Goal: Information Seeking & Learning: Find specific page/section

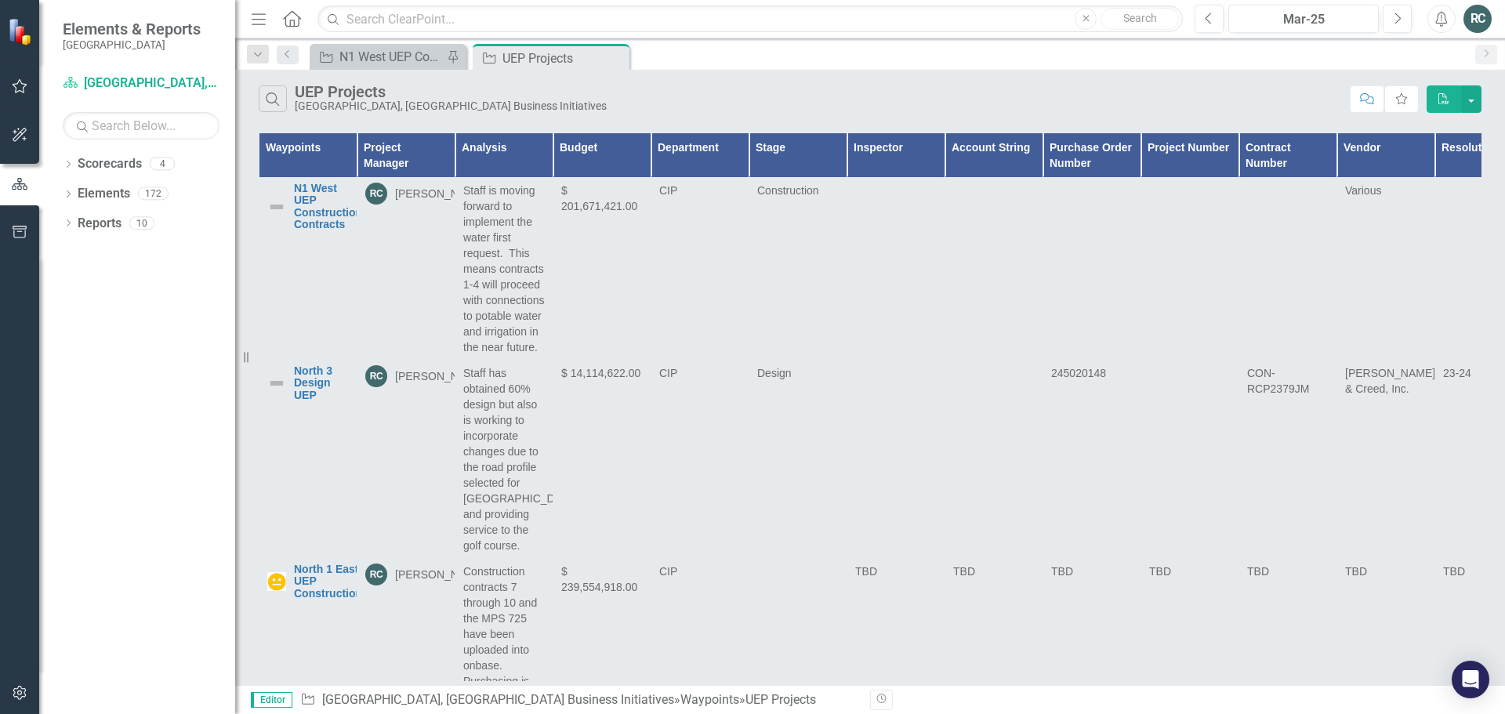
click at [13, 88] on icon "button" at bounding box center [20, 86] width 16 height 13
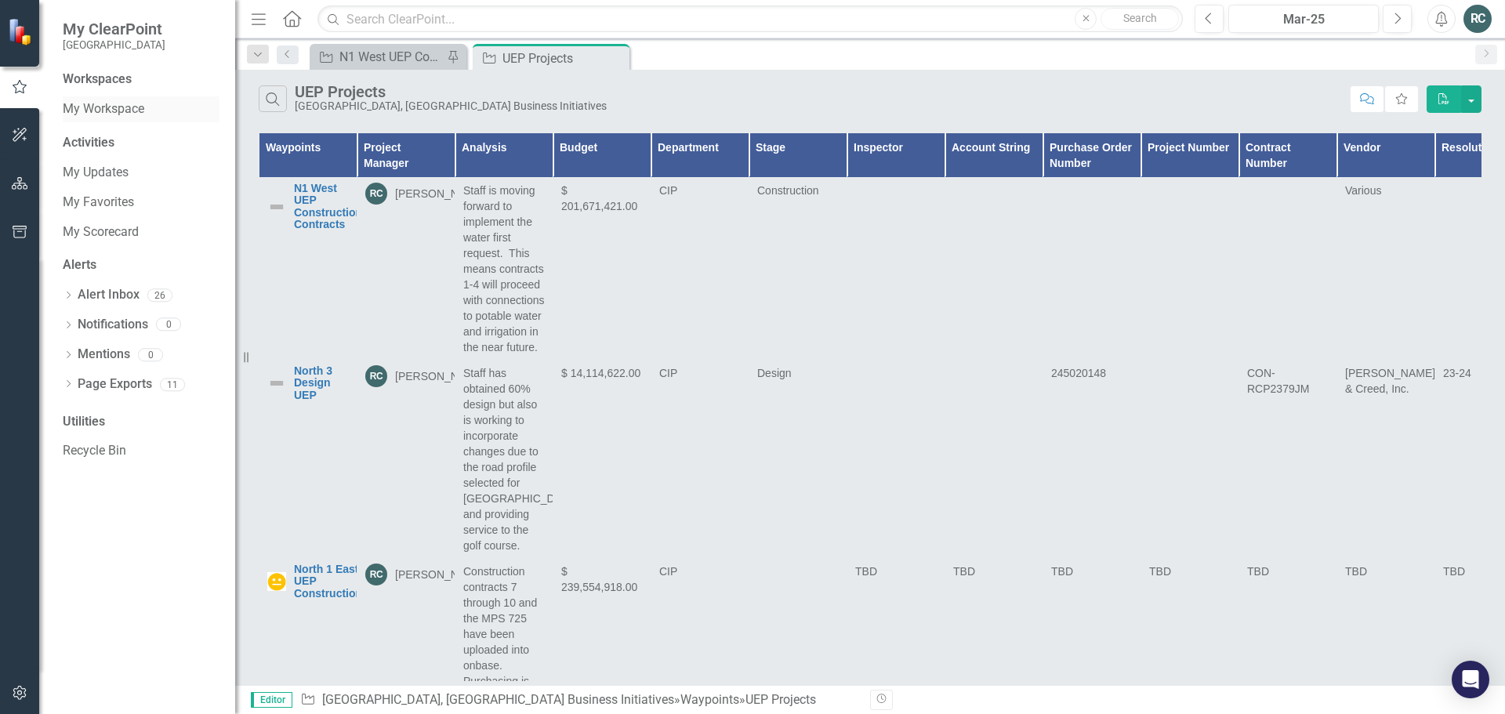
click at [117, 111] on link "My Workspace" at bounding box center [141, 109] width 157 height 18
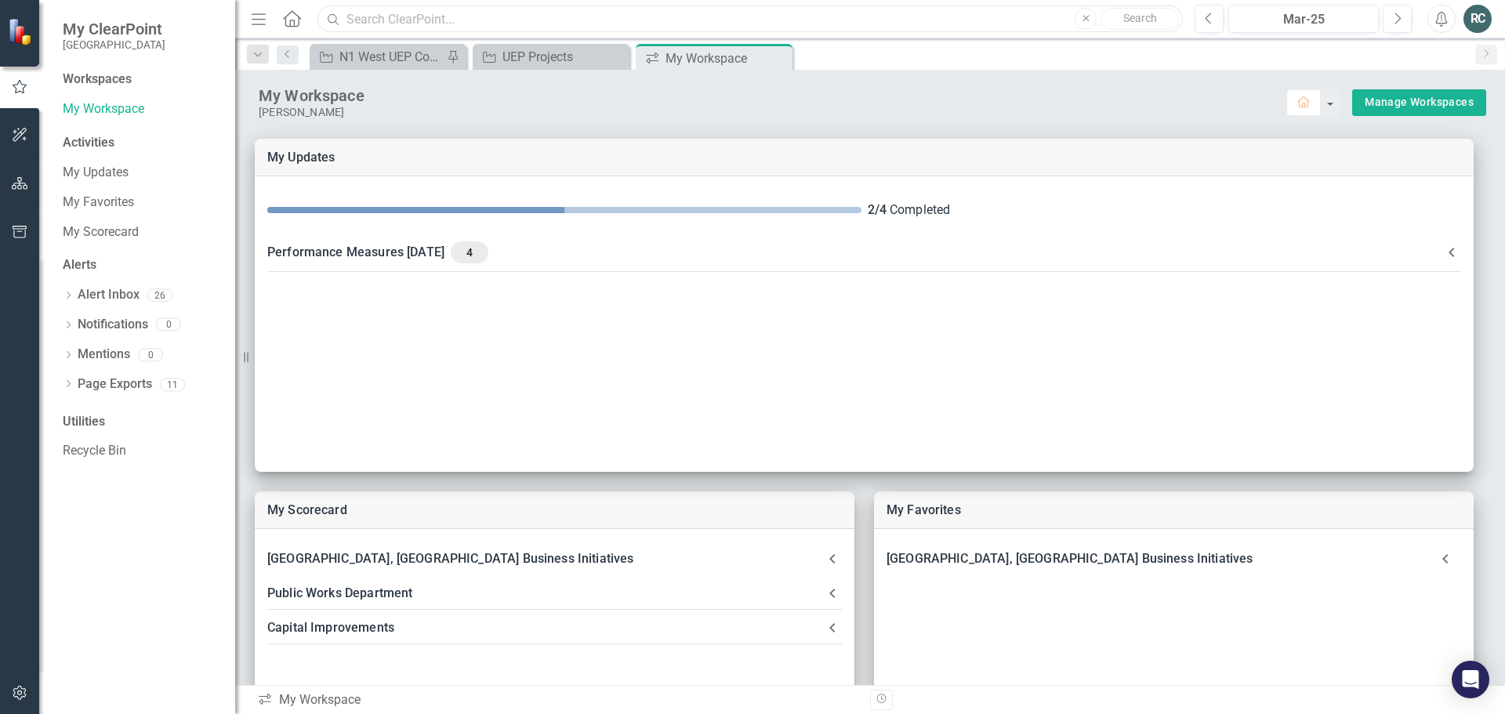
click at [459, 27] on input "text" at bounding box center [749, 18] width 865 height 27
drag, startPoint x: 408, startPoint y: 16, endPoint x: 347, endPoint y: 14, distance: 61.2
click at [347, 14] on input "tennis" at bounding box center [749, 18] width 865 height 27
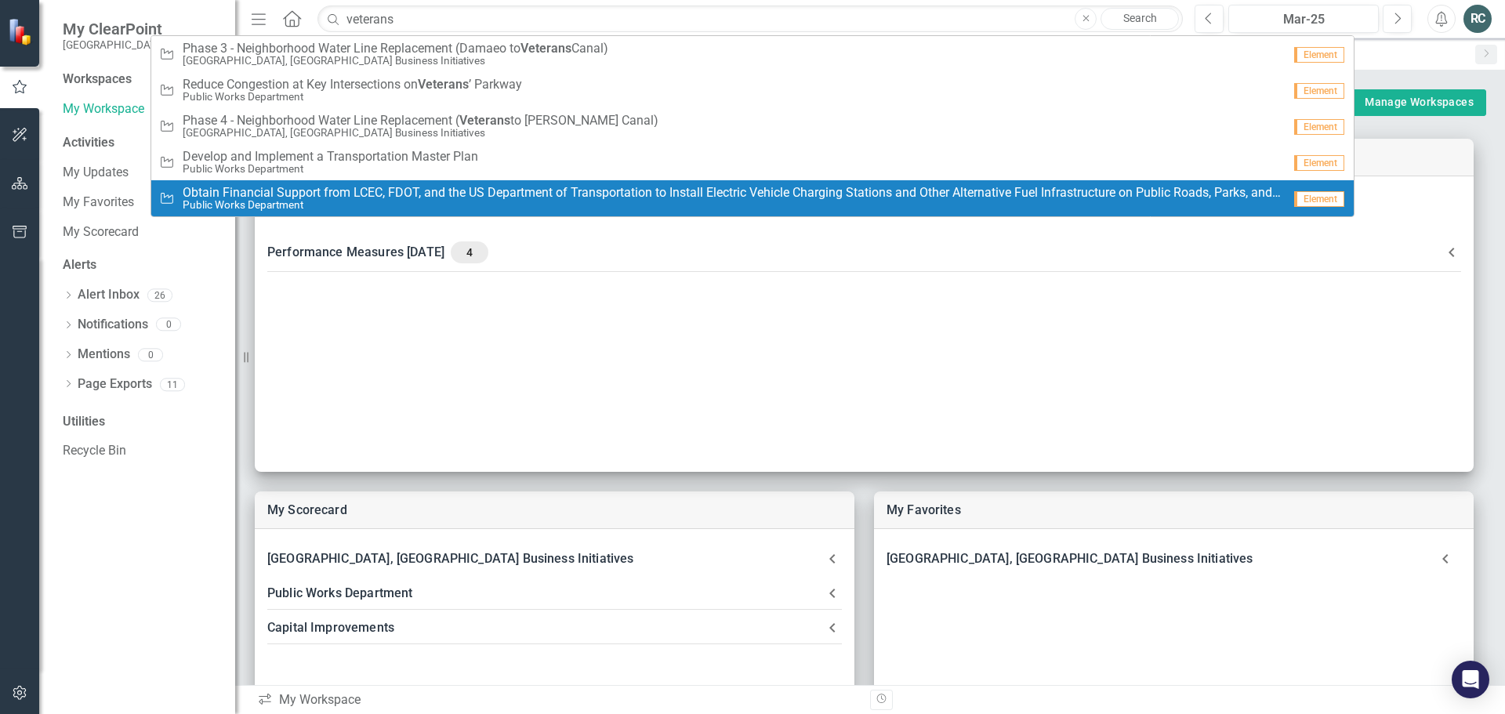
click at [205, 472] on div "Workspaces My Workspace Activities My Updates My Favorites My Scorecard Alerts …" at bounding box center [137, 393] width 196 height 644
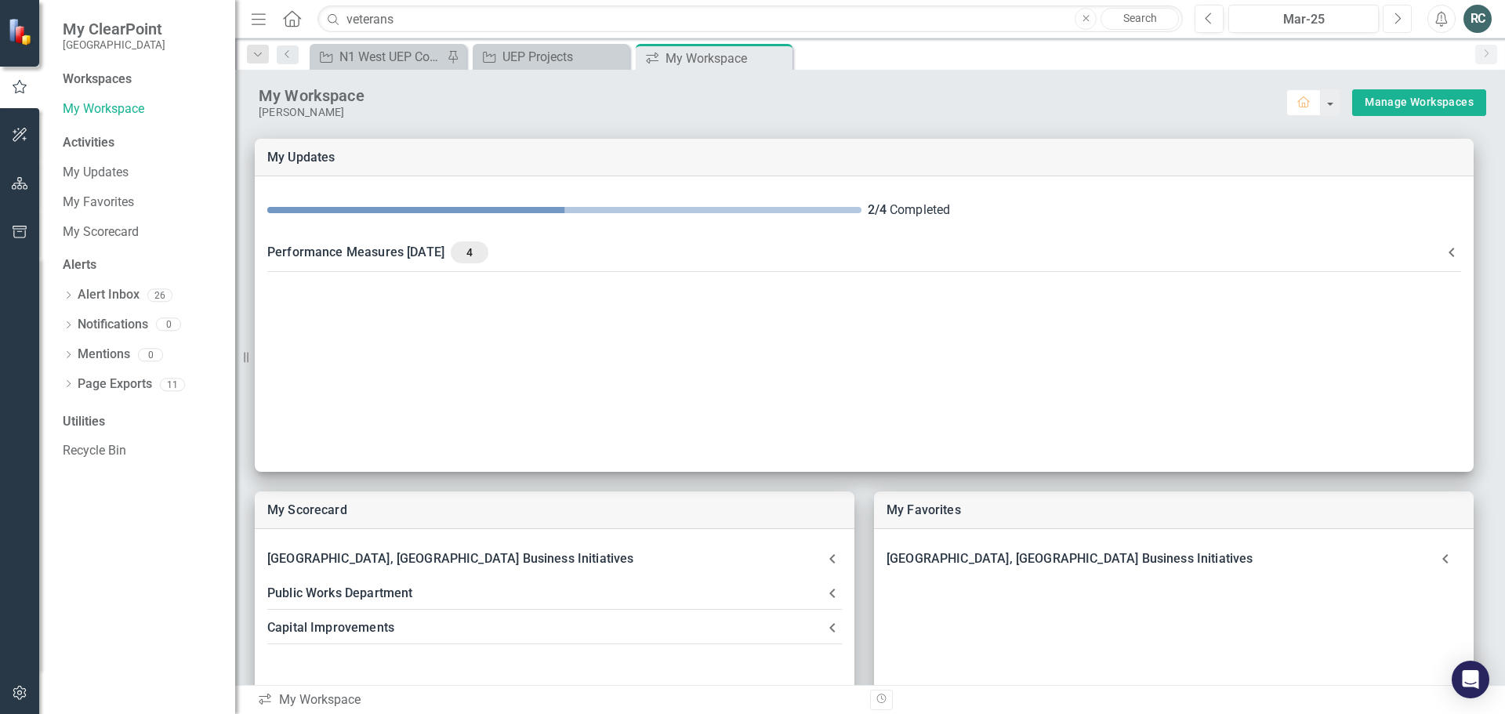
click at [1404, 19] on button "Next" at bounding box center [1397, 19] width 29 height 28
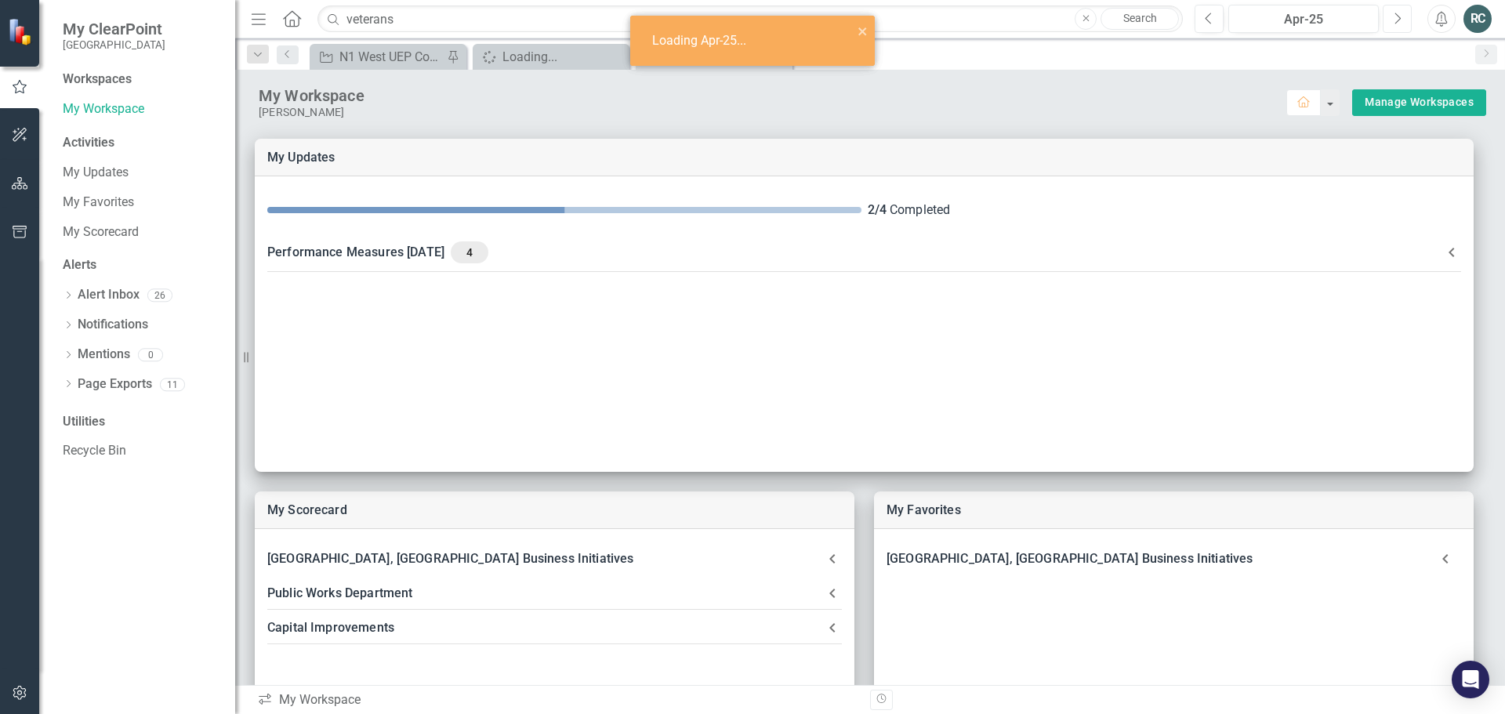
click at [1404, 19] on button "Next" at bounding box center [1397, 19] width 29 height 28
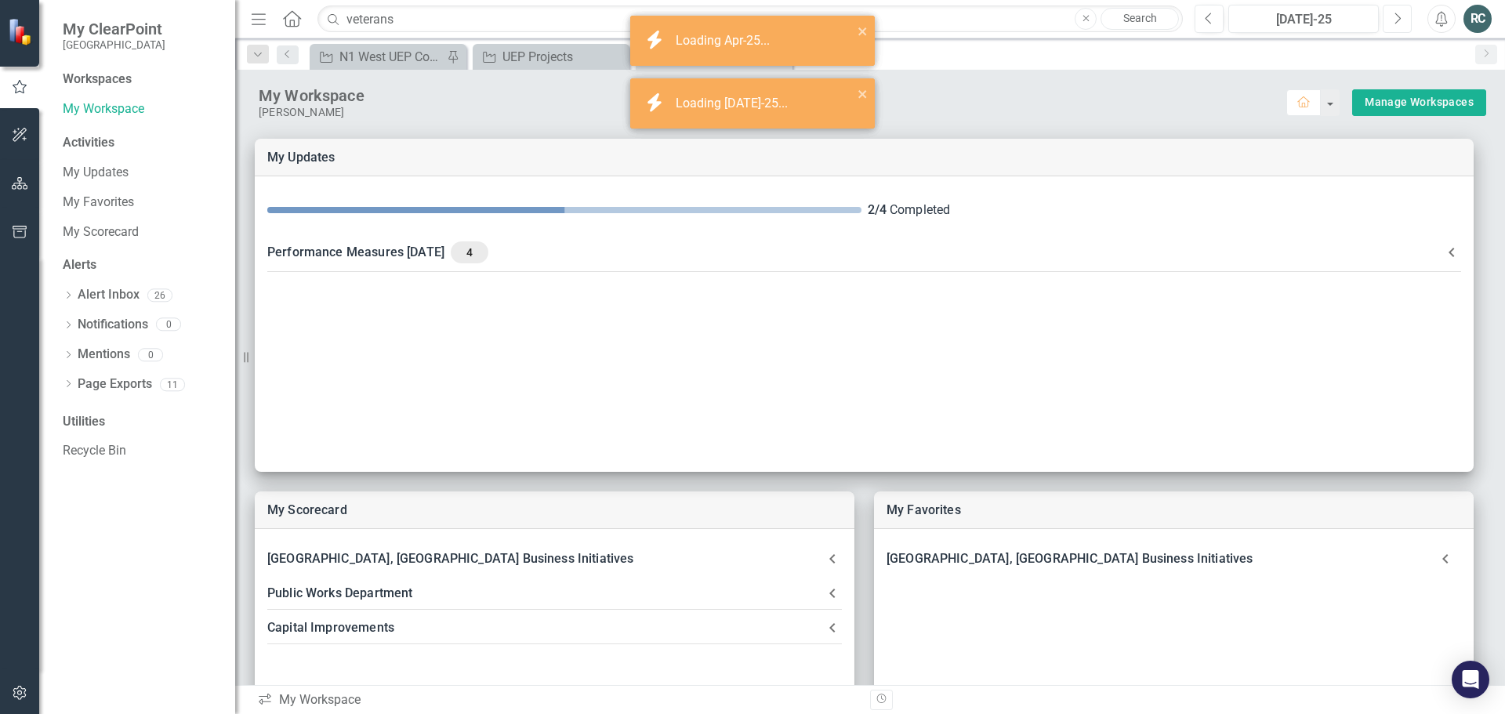
click at [1404, 19] on button "Next" at bounding box center [1397, 19] width 29 height 28
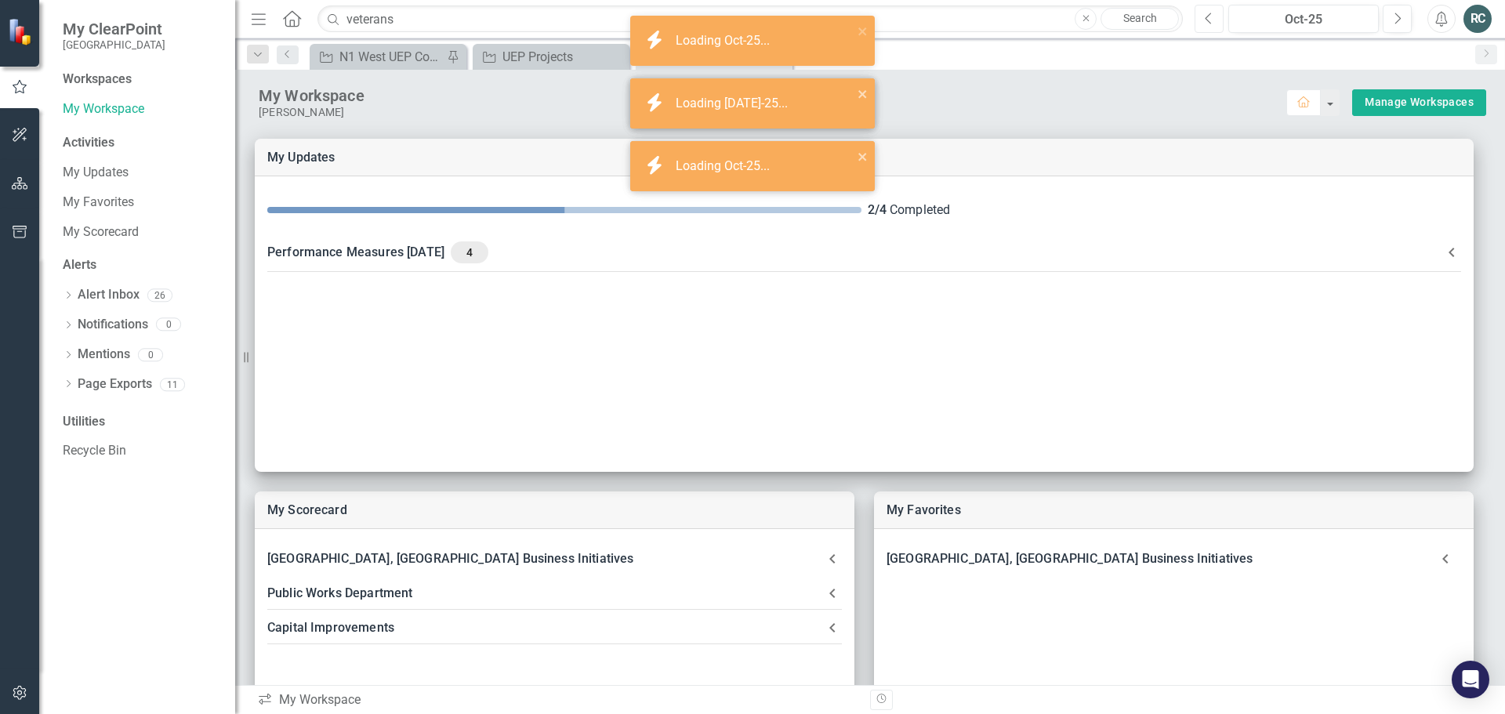
click at [1214, 24] on button "Previous" at bounding box center [1209, 19] width 29 height 28
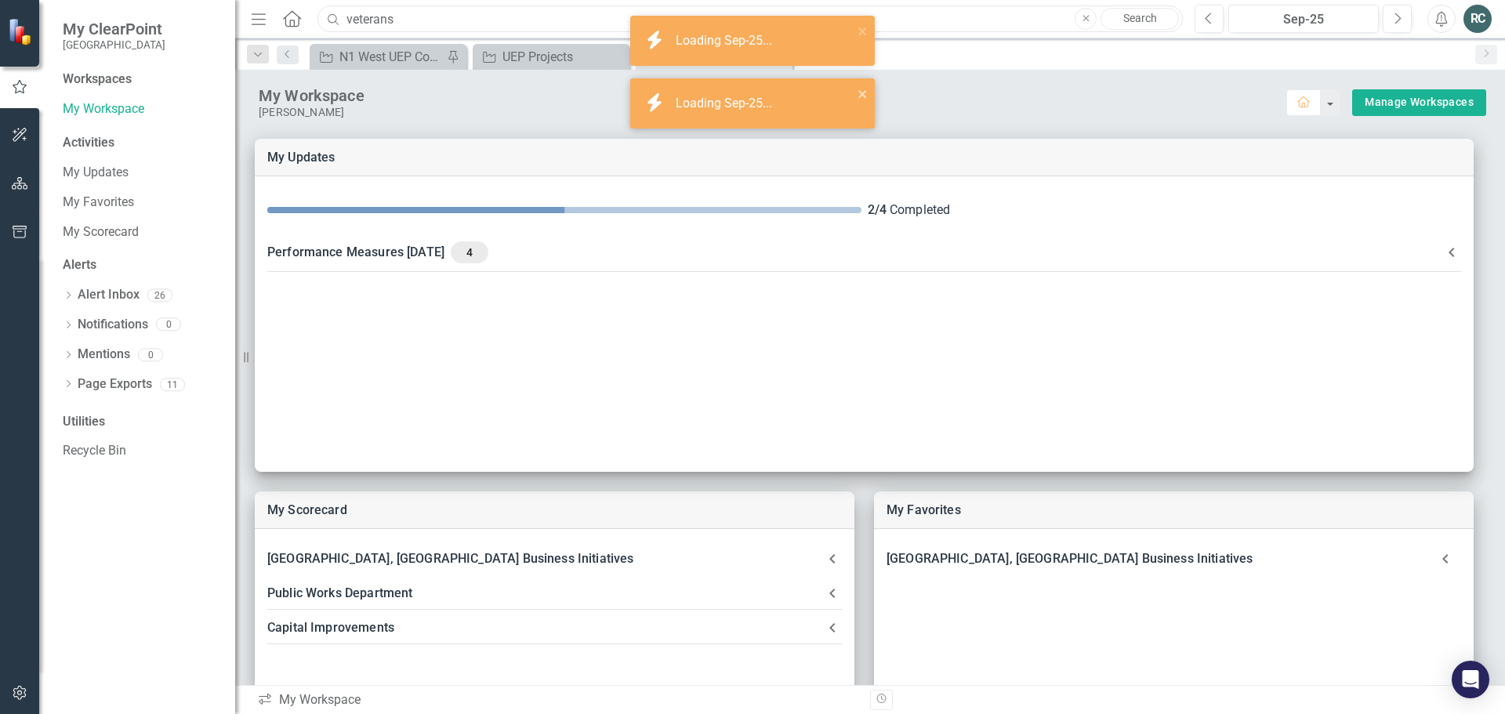
click at [452, 20] on input "veterans" at bounding box center [749, 18] width 865 height 27
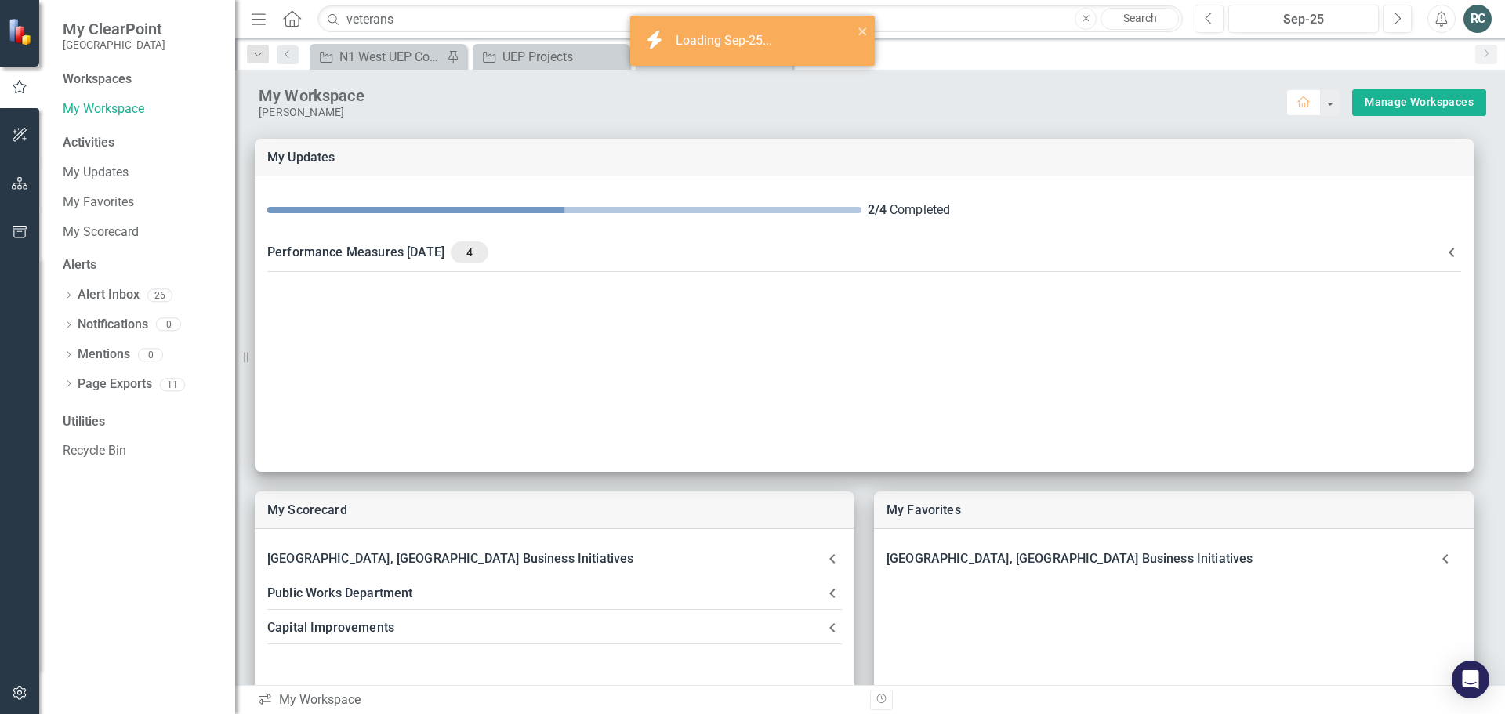
click at [1159, 21] on link "Search" at bounding box center [1140, 19] width 78 height 22
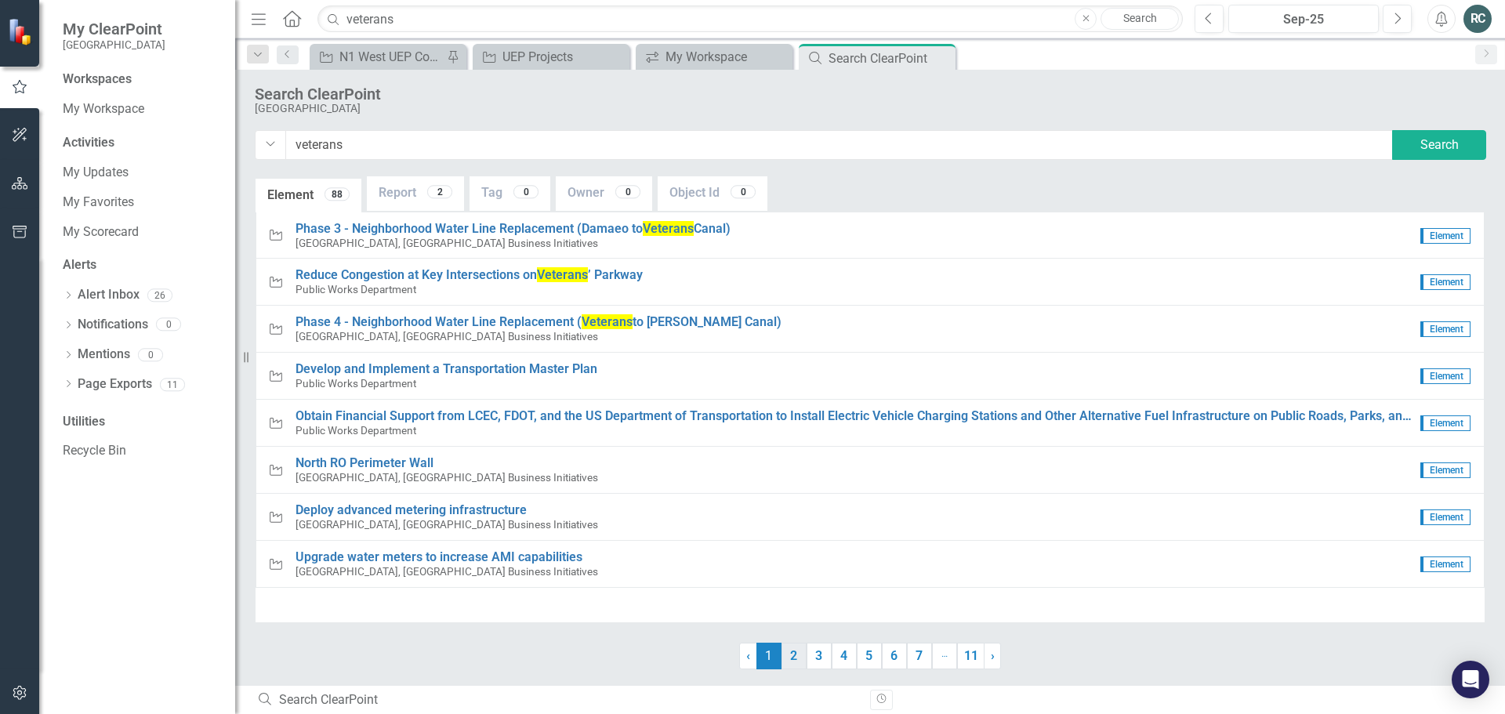
click at [796, 656] on link "2" at bounding box center [794, 656] width 25 height 27
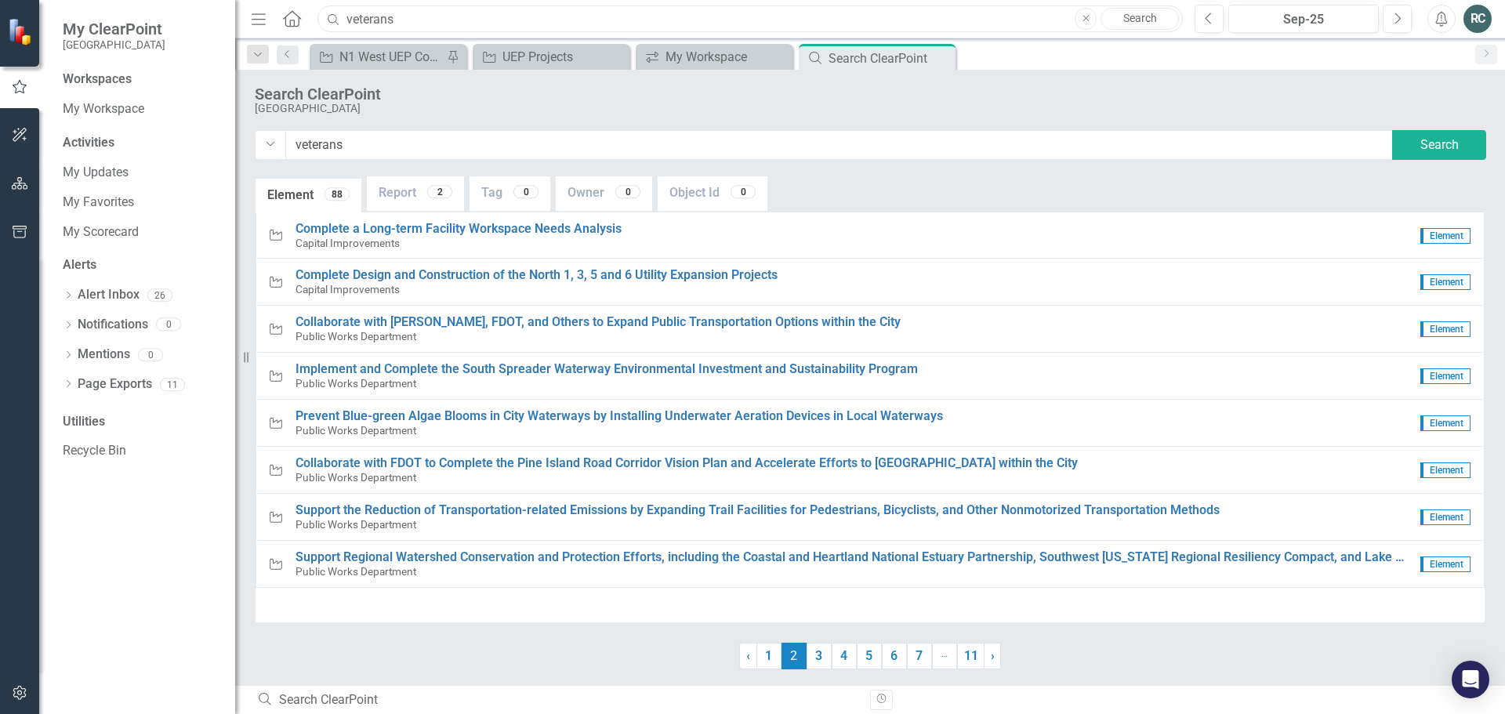
drag, startPoint x: 429, startPoint y: 24, endPoint x: 335, endPoint y: 23, distance: 93.3
click at [335, 23] on div "Search veterans Close Search" at bounding box center [746, 18] width 865 height 27
type input "tennis"
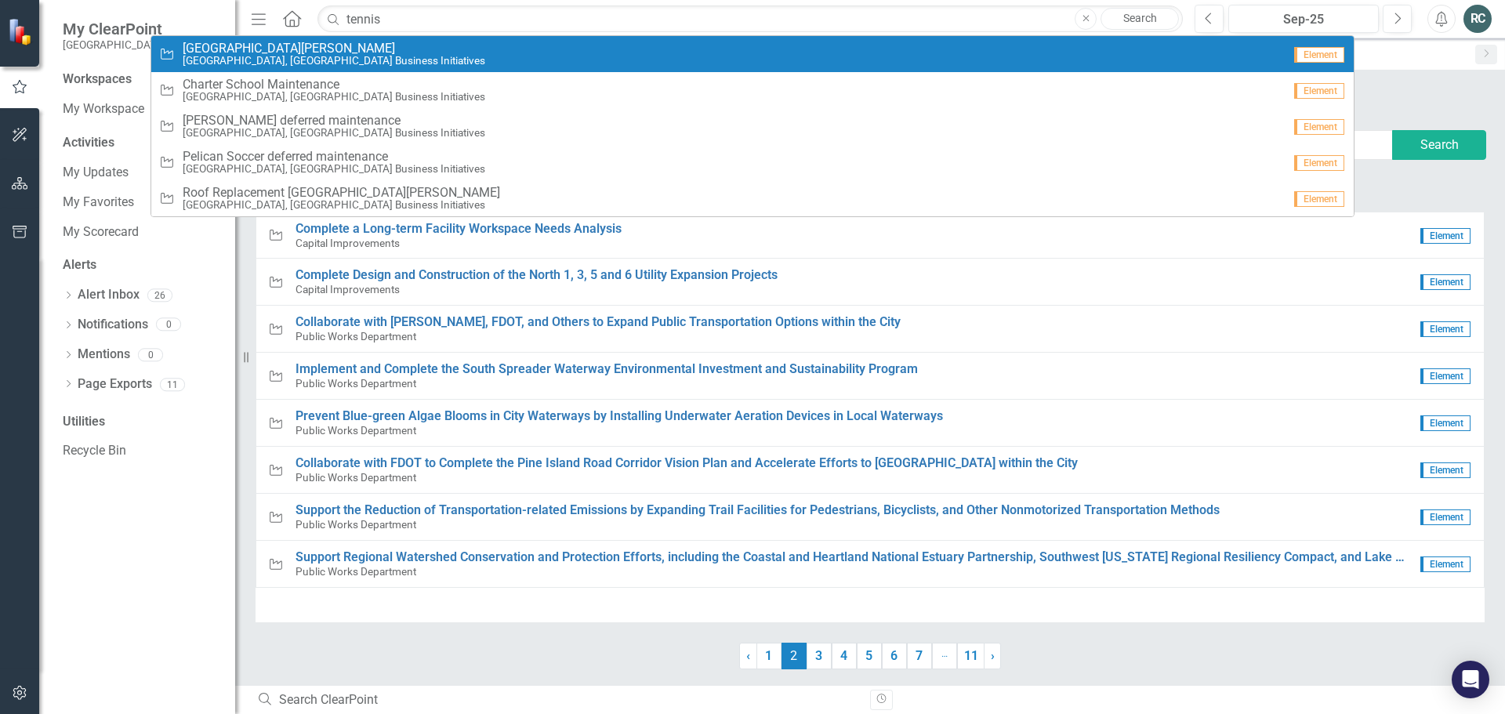
click at [1145, 13] on link "Search" at bounding box center [1140, 19] width 78 height 22
type input "tennis"
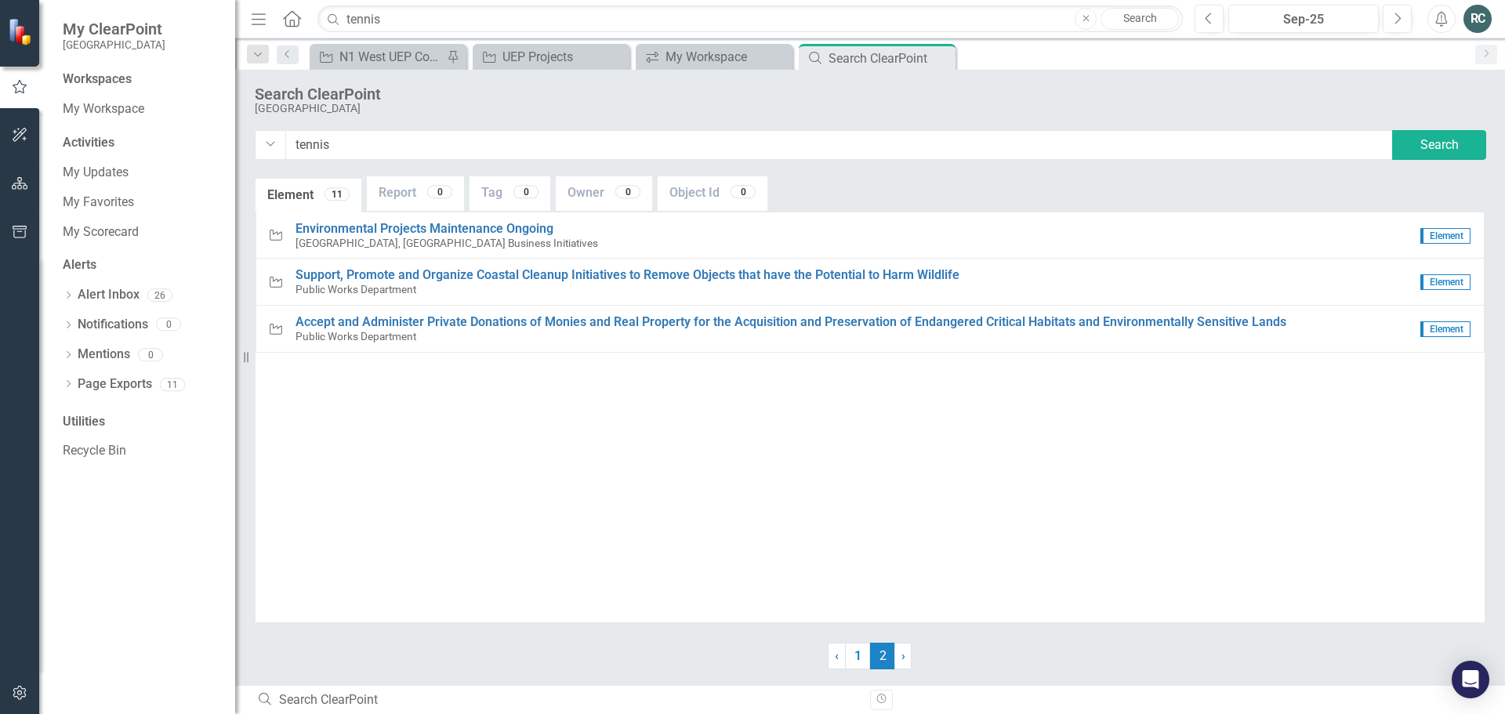
click at [1480, 25] on div "RC" at bounding box center [1477, 19] width 28 height 28
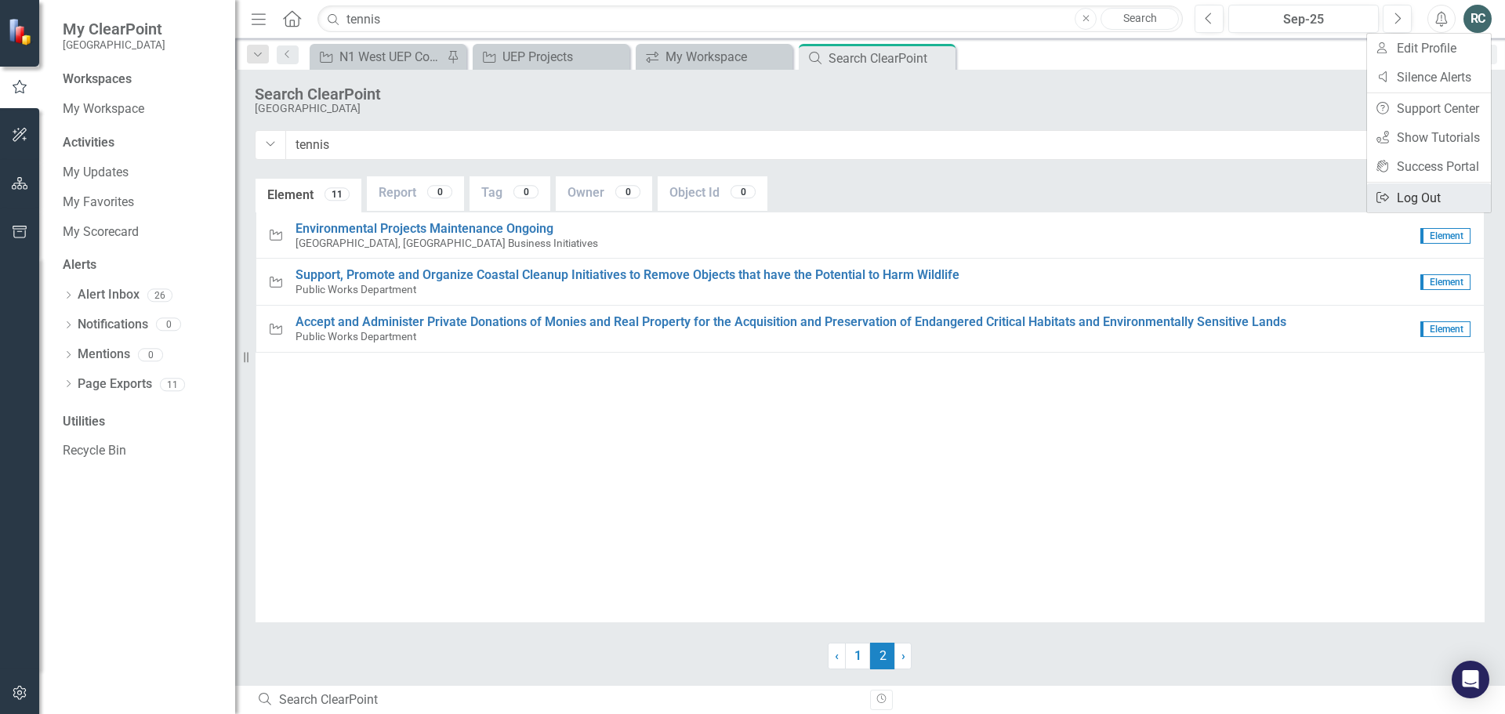
click at [1418, 201] on link "Logout Log Out" at bounding box center [1429, 197] width 124 height 29
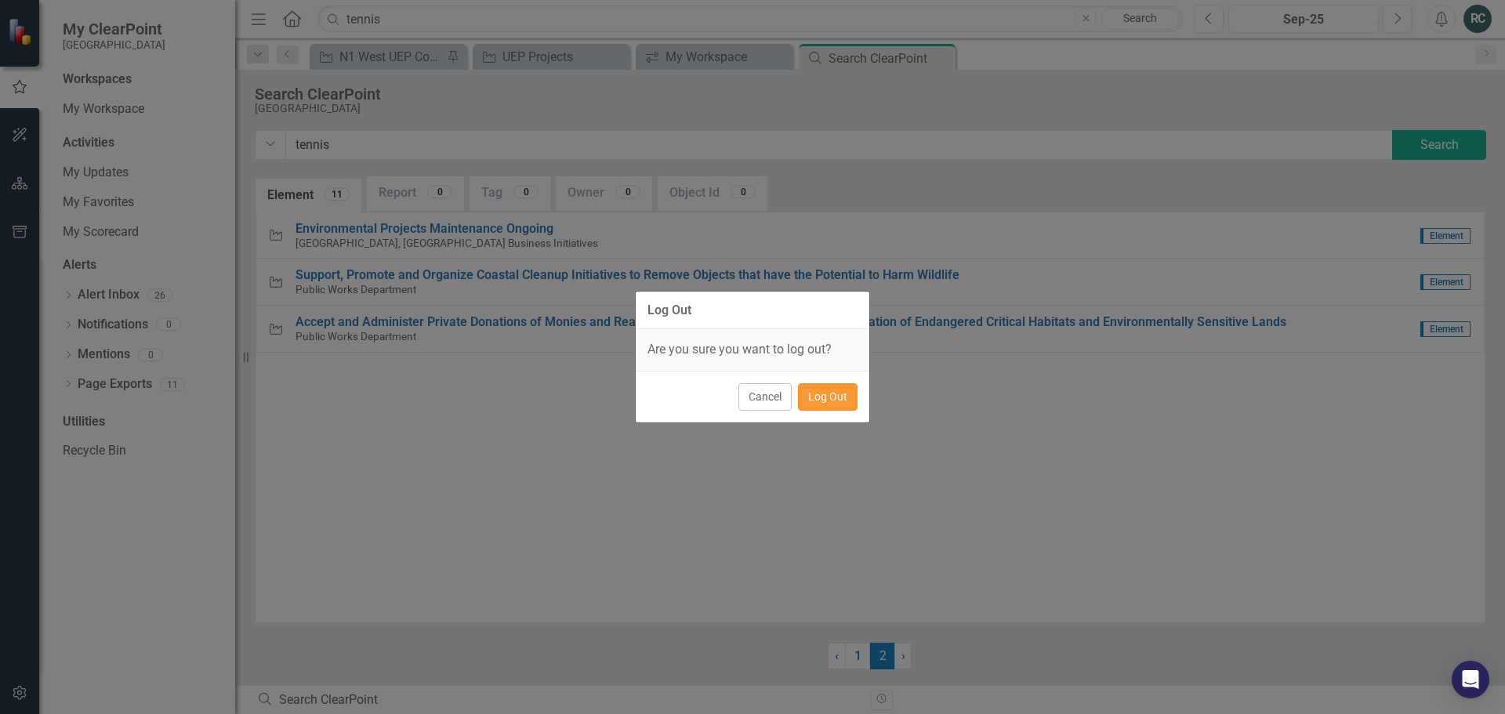
click at [824, 401] on button "Log Out" at bounding box center [828, 396] width 60 height 27
